Goal: Information Seeking & Learning: Learn about a topic

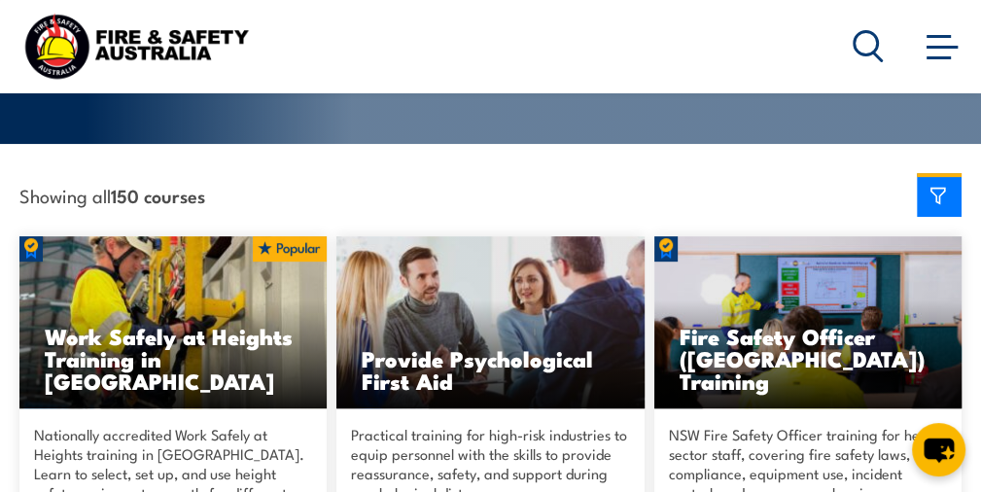
scroll to position [486, 0]
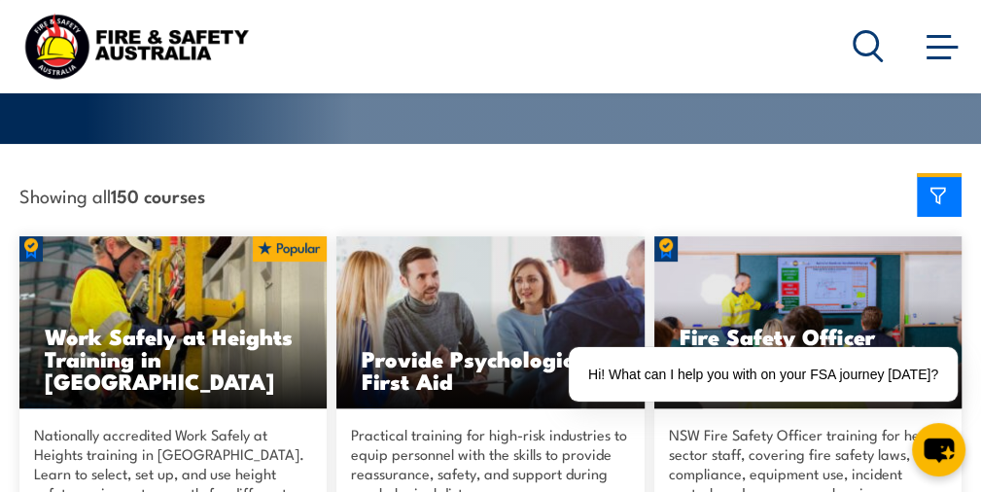
click at [787, 298] on img at bounding box center [807, 322] width 307 height 172
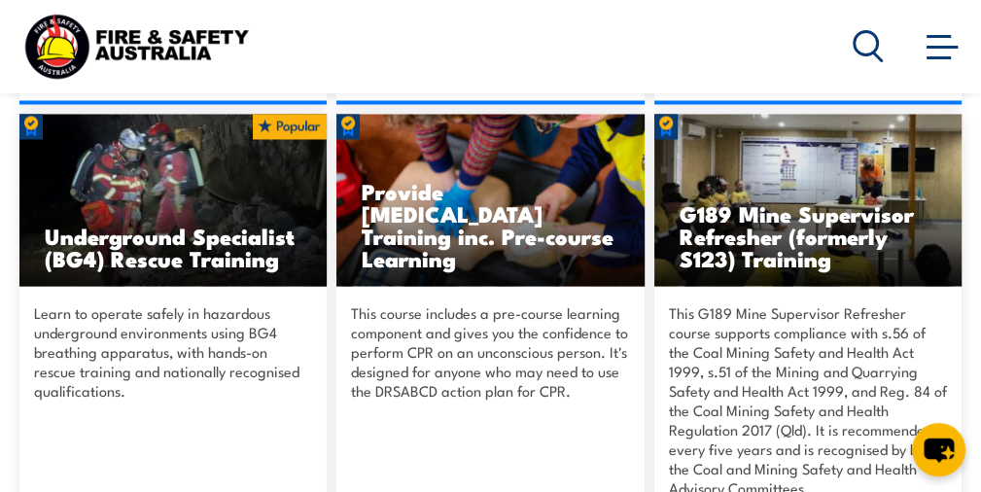
scroll to position [2139, 0]
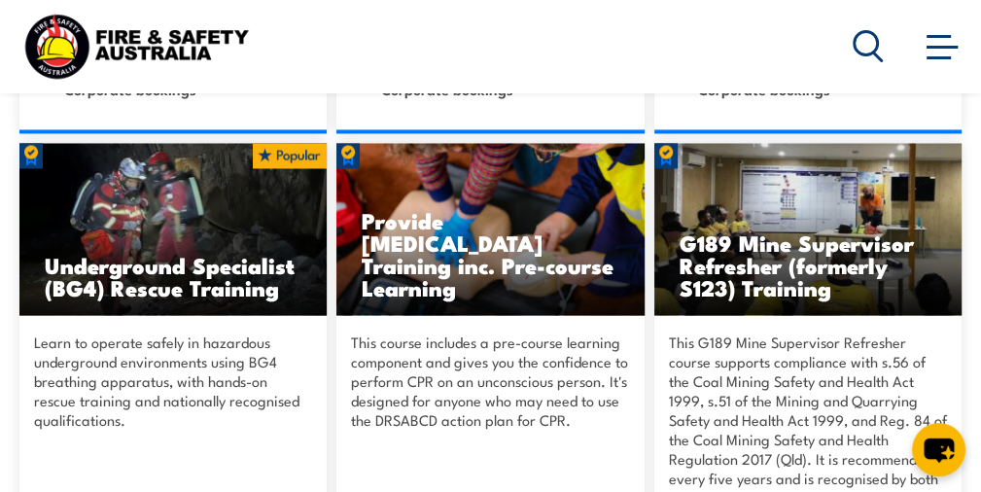
click at [861, 39] on icon at bounding box center [868, 46] width 31 height 32
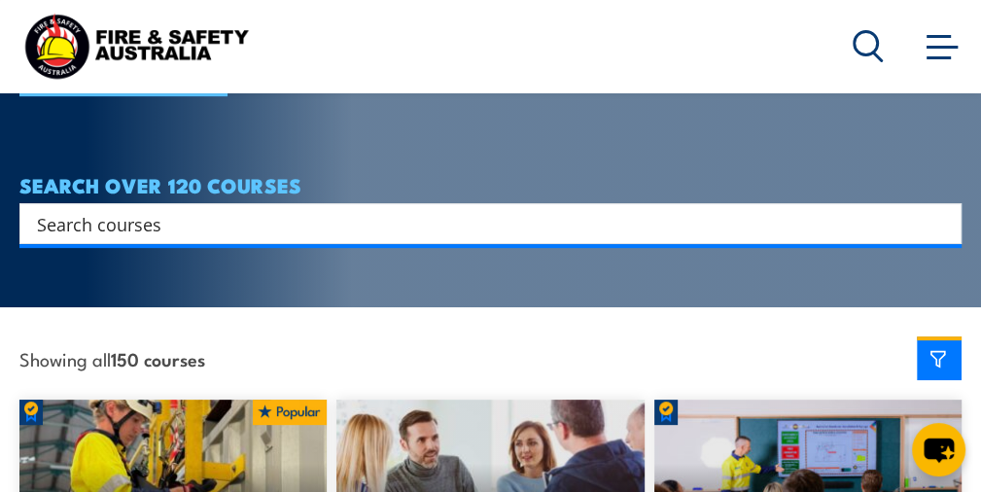
scroll to position [194, 0]
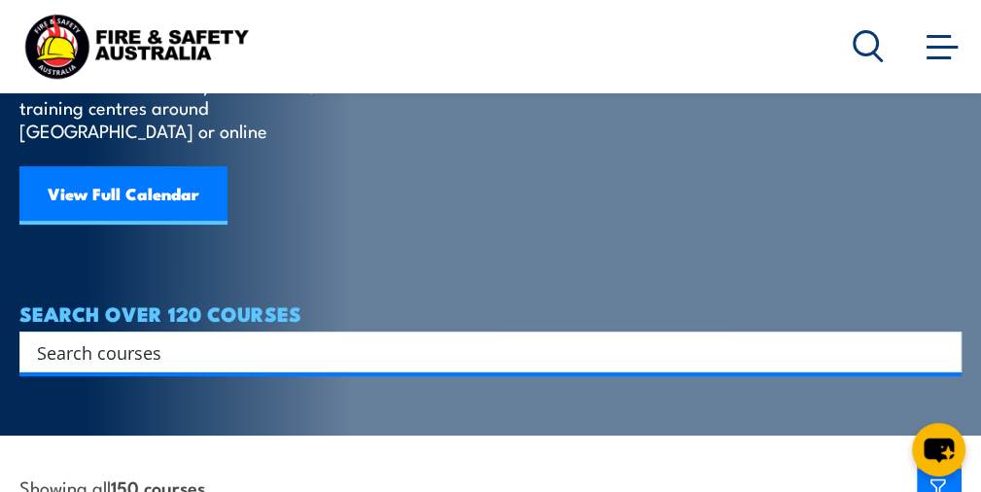
click at [233, 337] on input "Search input" at bounding box center [478, 351] width 882 height 29
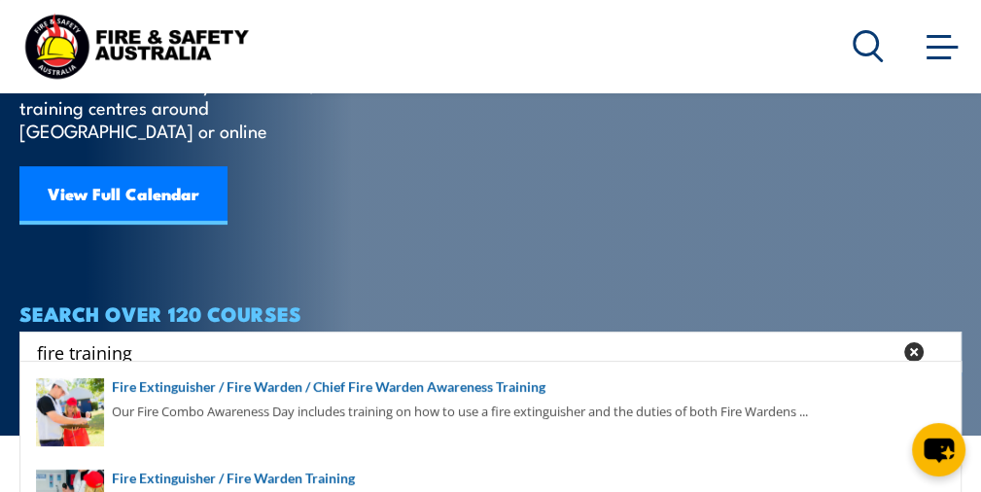
type input "fire training"
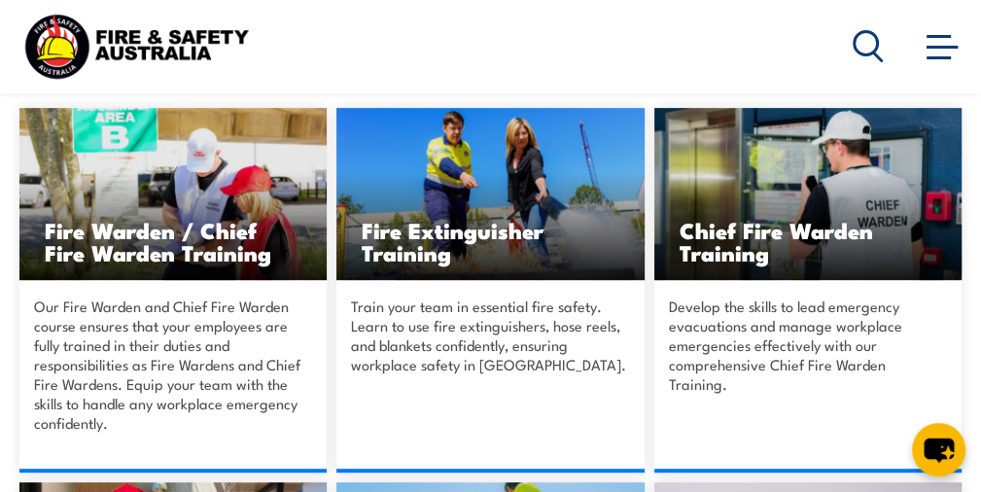
scroll to position [486, 0]
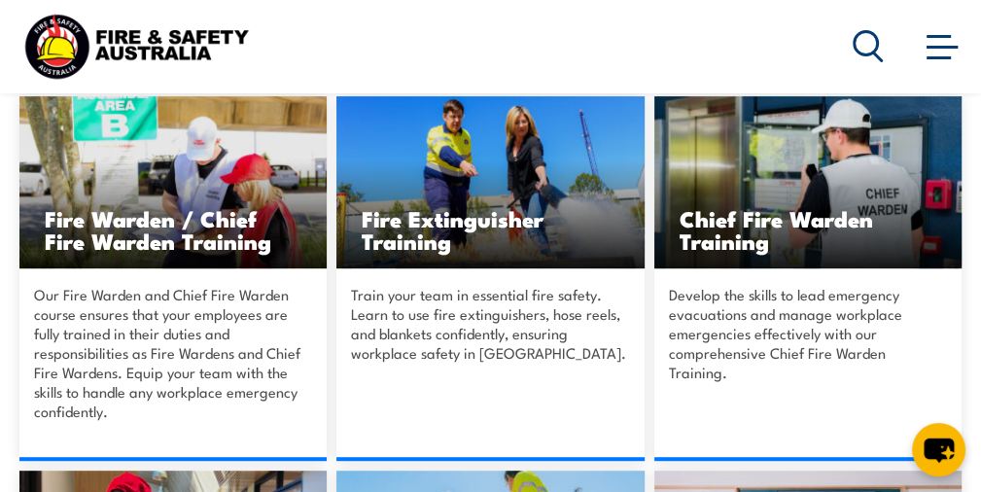
click at [166, 196] on img at bounding box center [172, 182] width 307 height 172
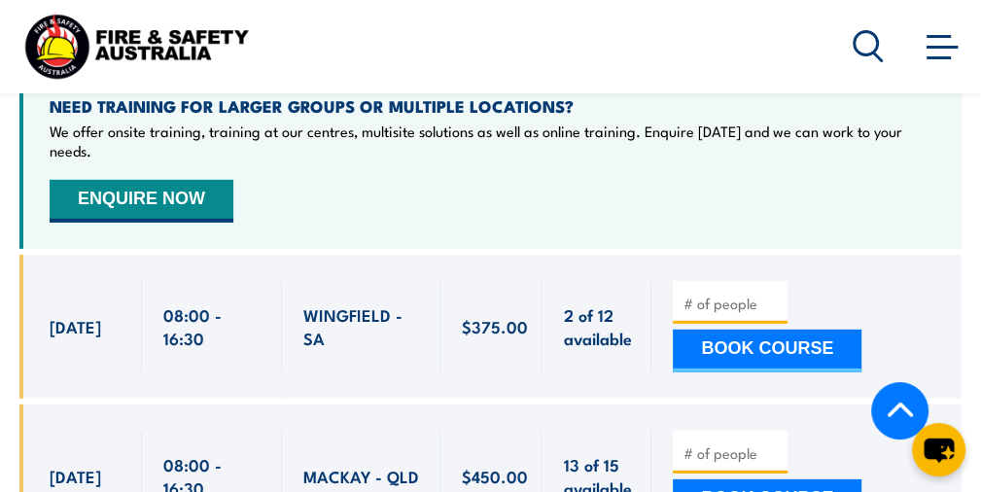
scroll to position [3986, 0]
